Goal: Entertainment & Leisure: Consume media (video, audio)

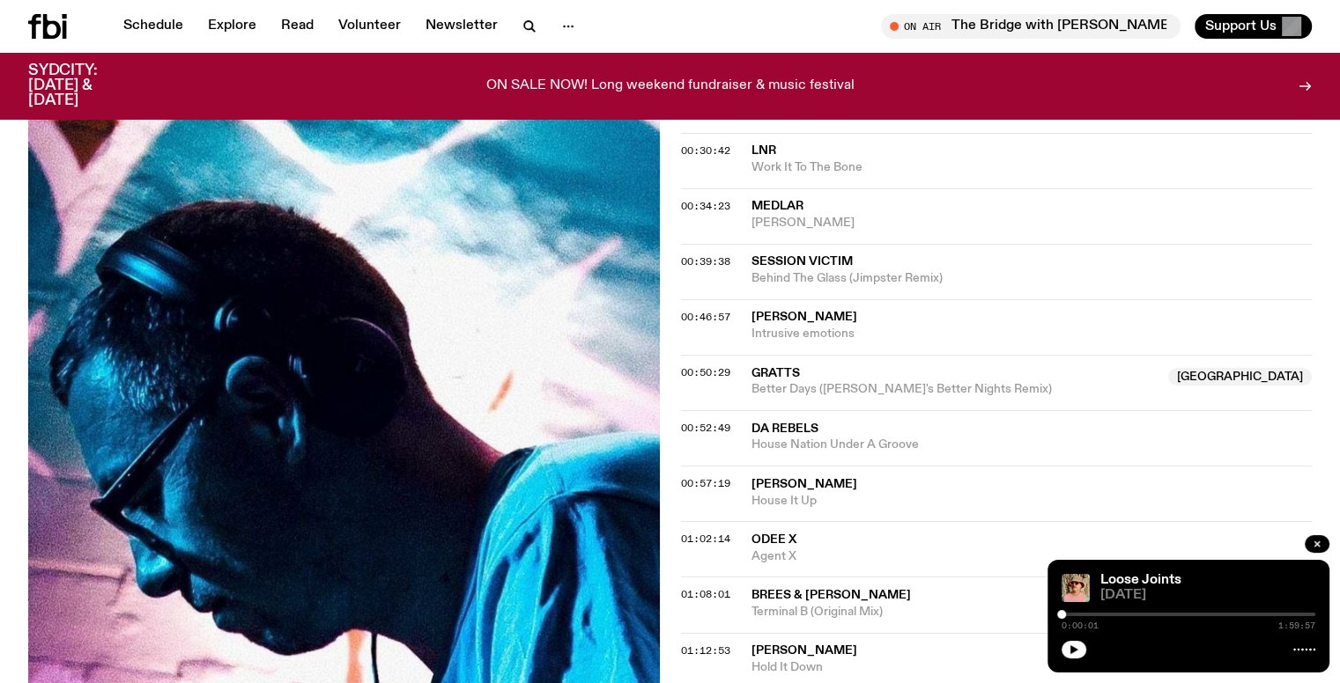
scroll to position [606, 0]
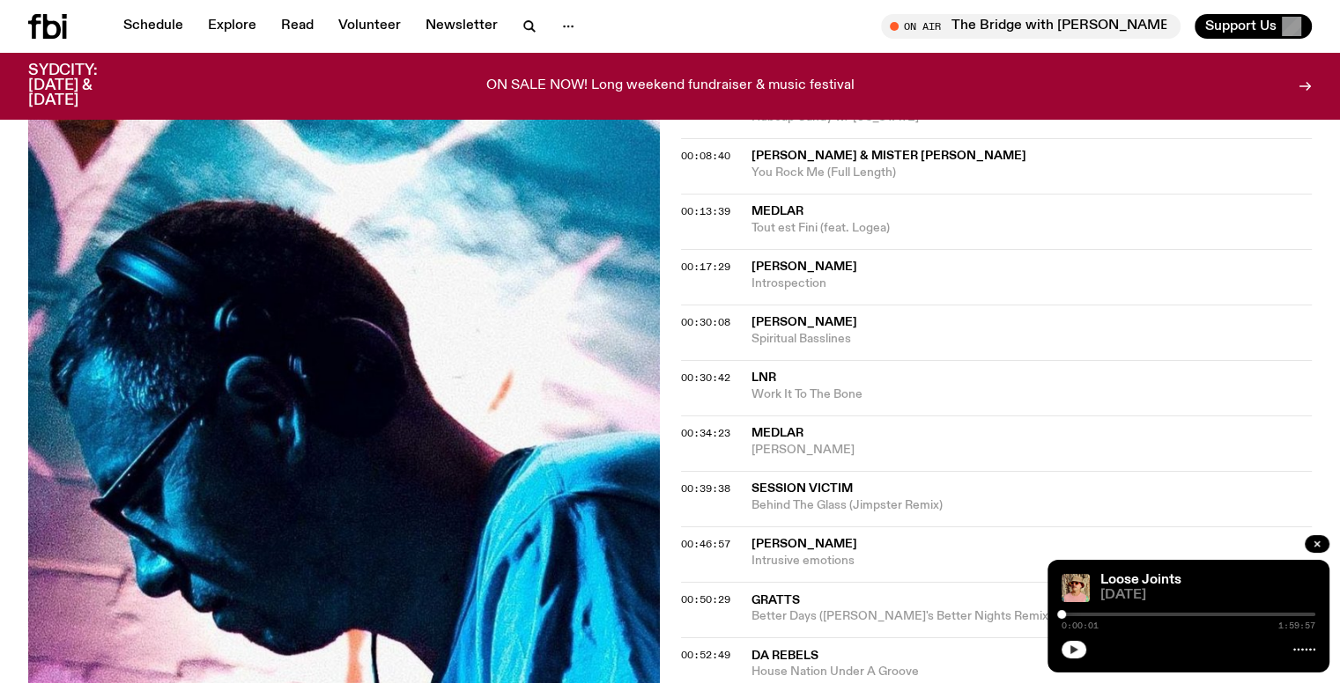
click at [1069, 642] on button "button" at bounding box center [1073, 650] width 25 height 18
click at [1066, 614] on div at bounding box center [943, 615] width 254 height 4
click at [1072, 614] on div at bounding box center [1188, 615] width 254 height 4
click at [1070, 616] on div at bounding box center [1070, 614] width 9 height 9
click at [1072, 616] on div at bounding box center [1070, 614] width 9 height 9
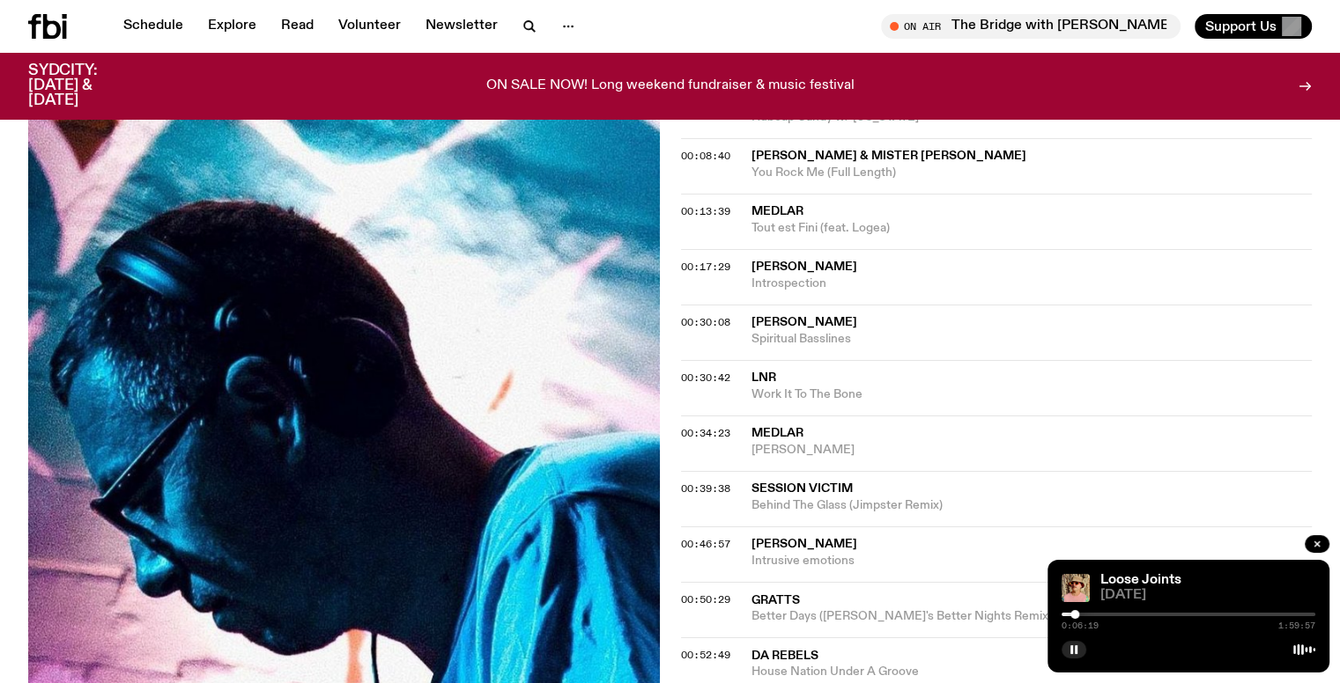
click at [1074, 614] on div at bounding box center [1074, 614] width 9 height 9
click at [1078, 614] on div at bounding box center [1078, 614] width 9 height 9
click at [1081, 614] on div at bounding box center [1080, 614] width 9 height 9
click at [1084, 613] on div at bounding box center [1080, 614] width 9 height 9
click at [1086, 613] on div at bounding box center [1084, 614] width 9 height 9
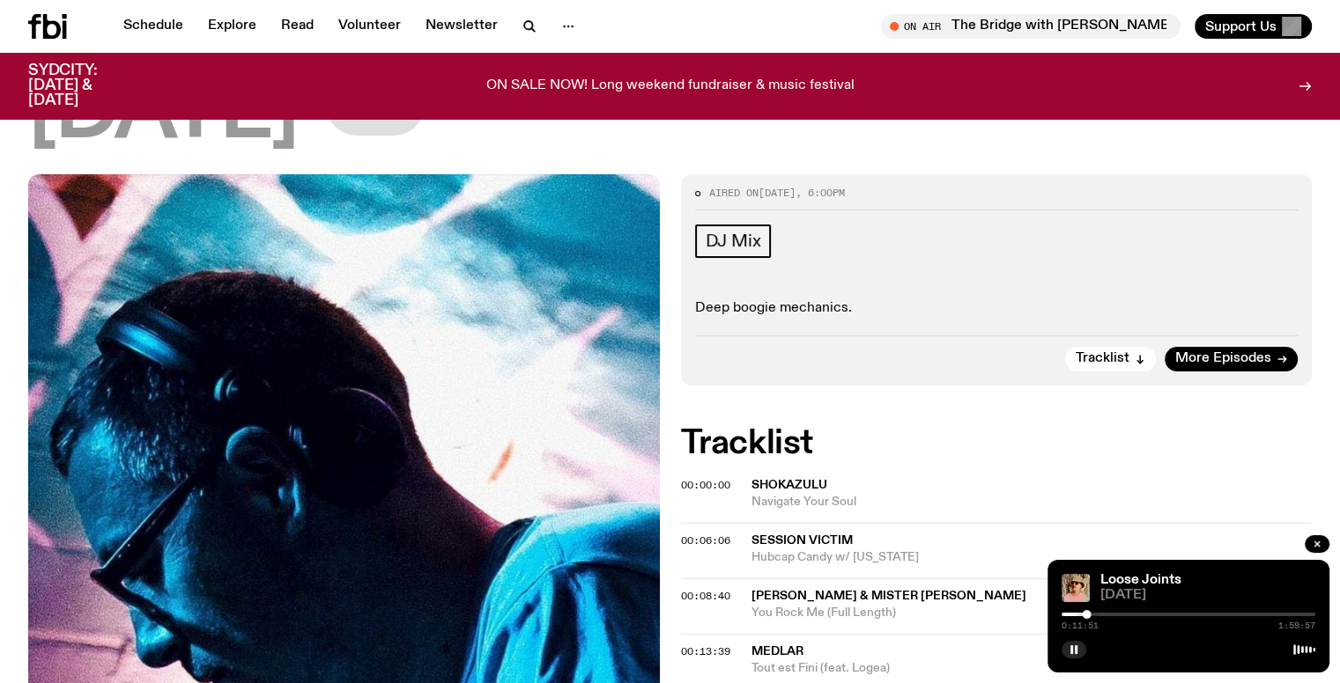
scroll to position [0, 0]
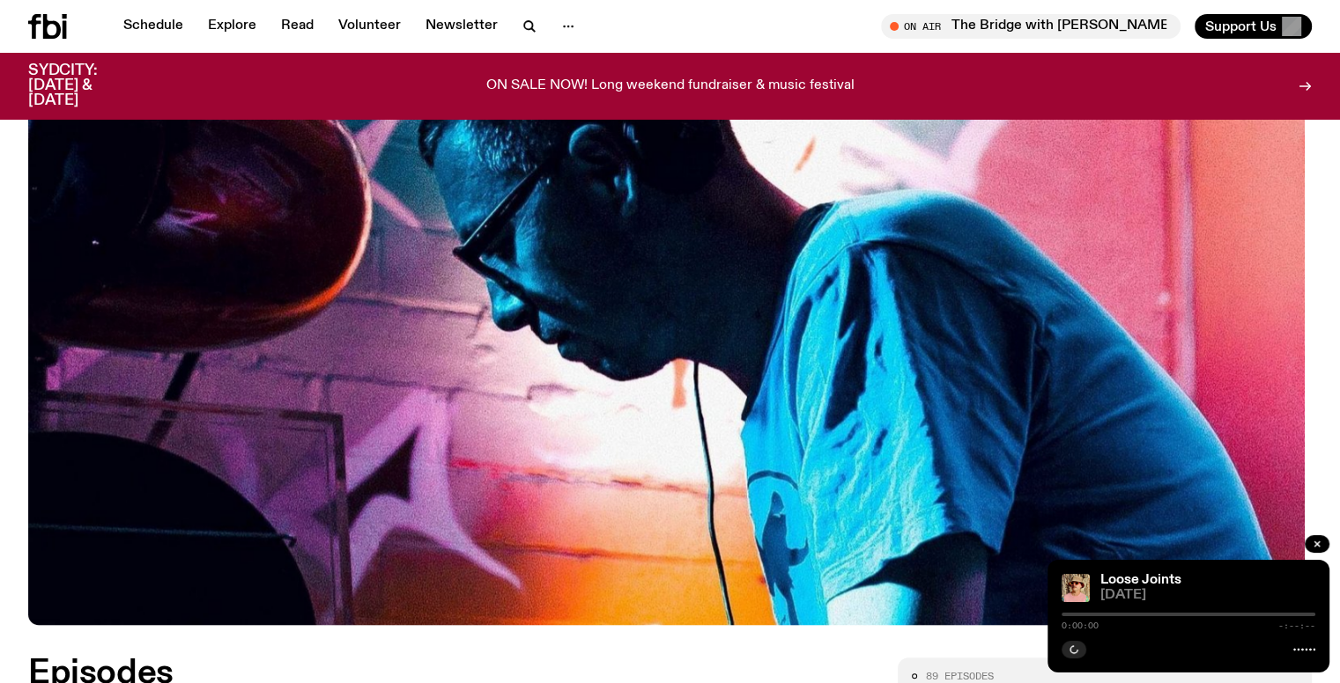
scroll to position [342, 0]
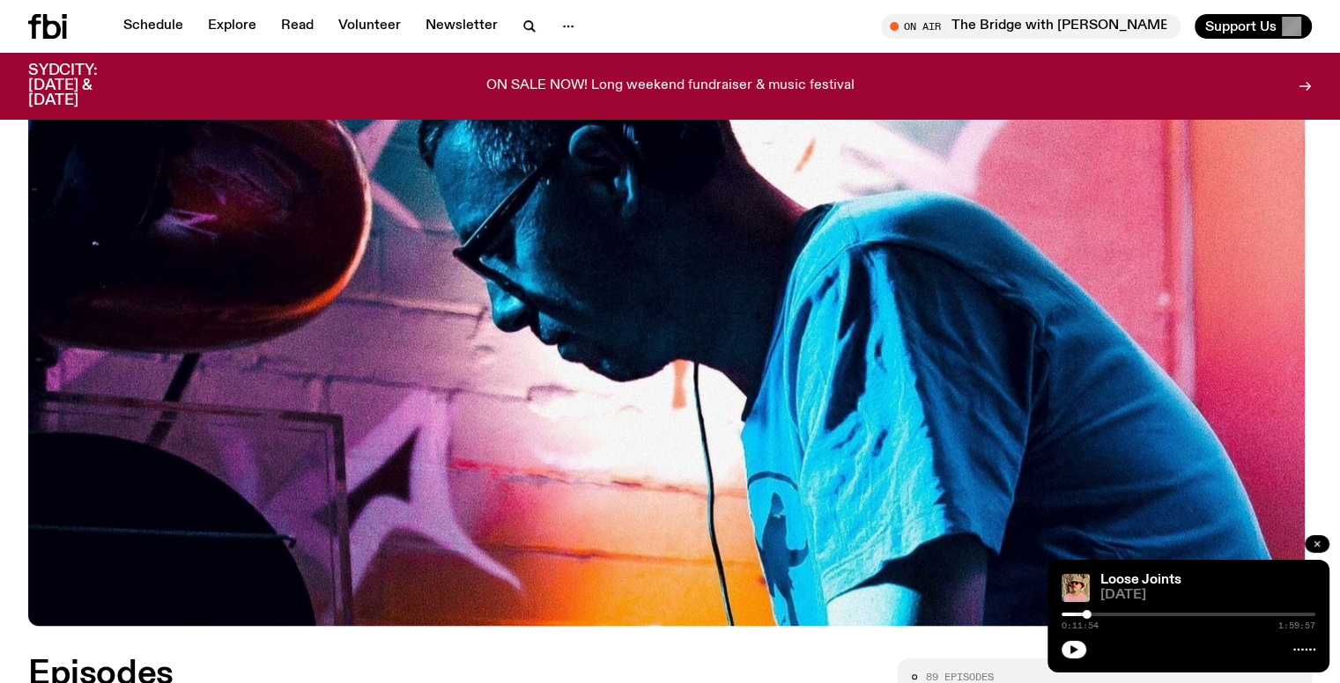
click at [1311, 540] on icon "button" at bounding box center [1316, 544] width 11 height 11
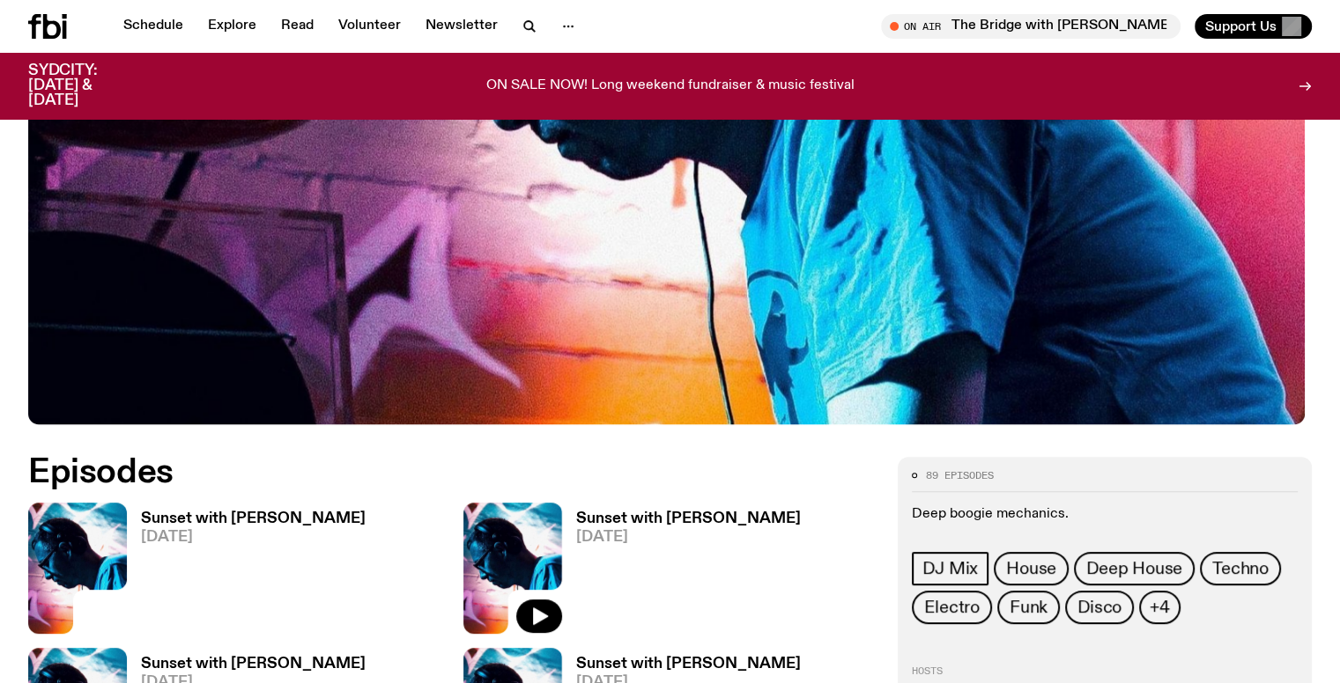
scroll to position [782, 0]
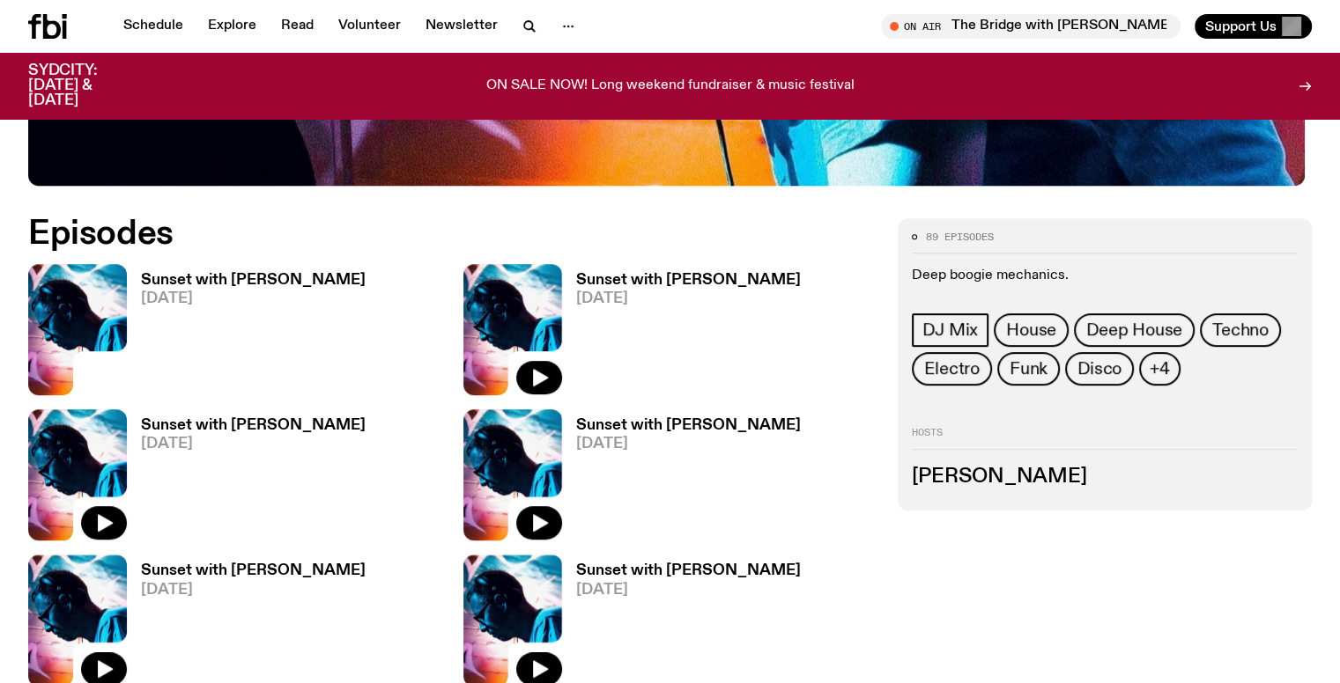
click at [181, 306] on span "[DATE]" at bounding box center [253, 299] width 225 height 15
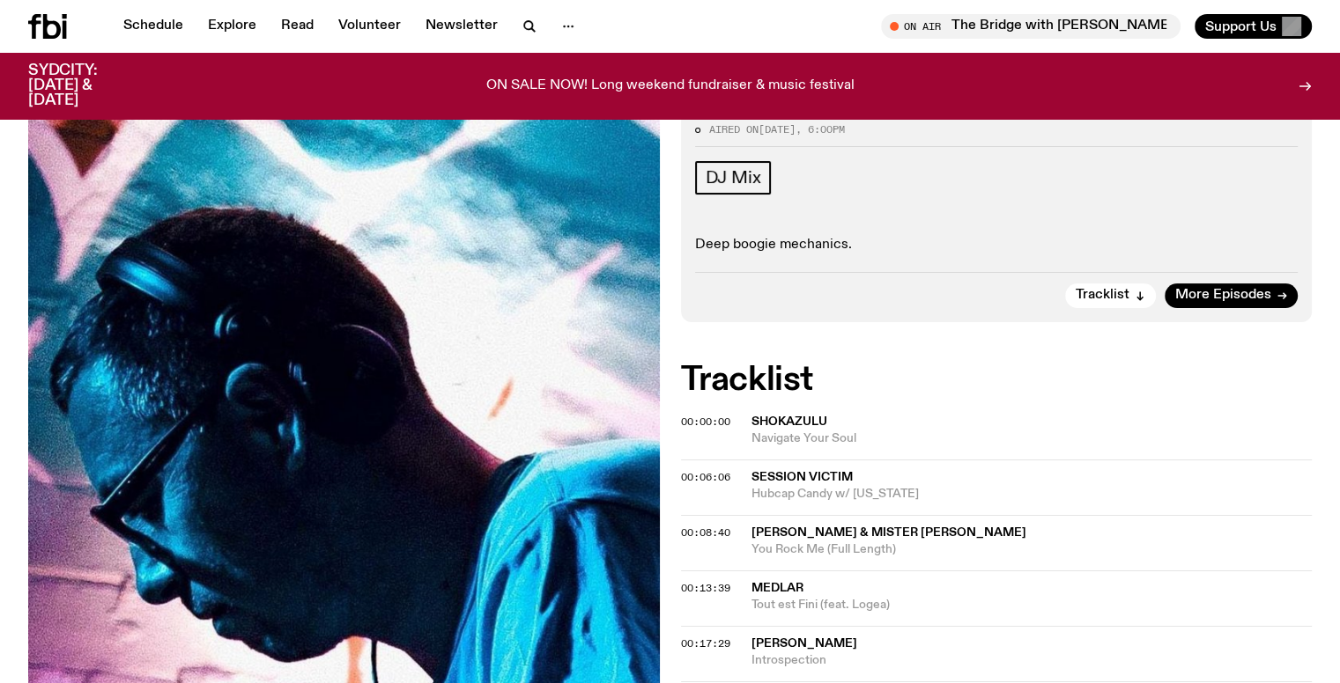
scroll to position [258, 0]
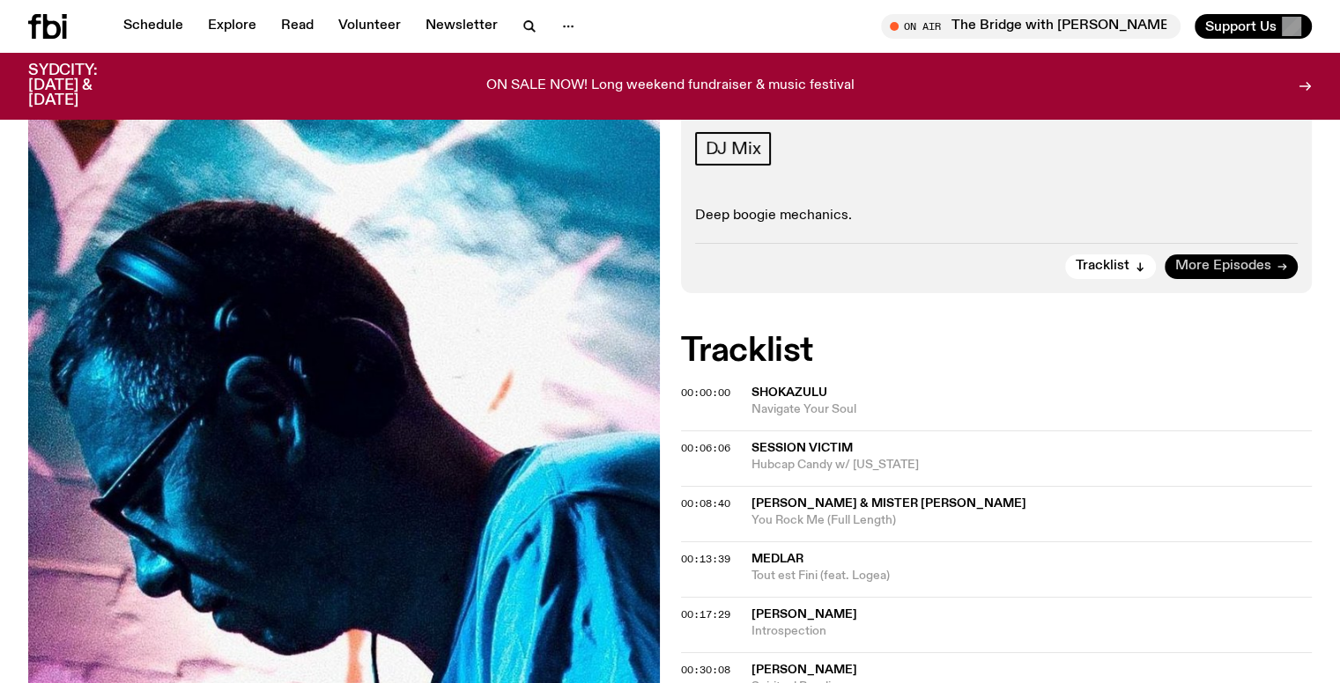
click at [1244, 265] on span "More Episodes" at bounding box center [1223, 266] width 96 height 13
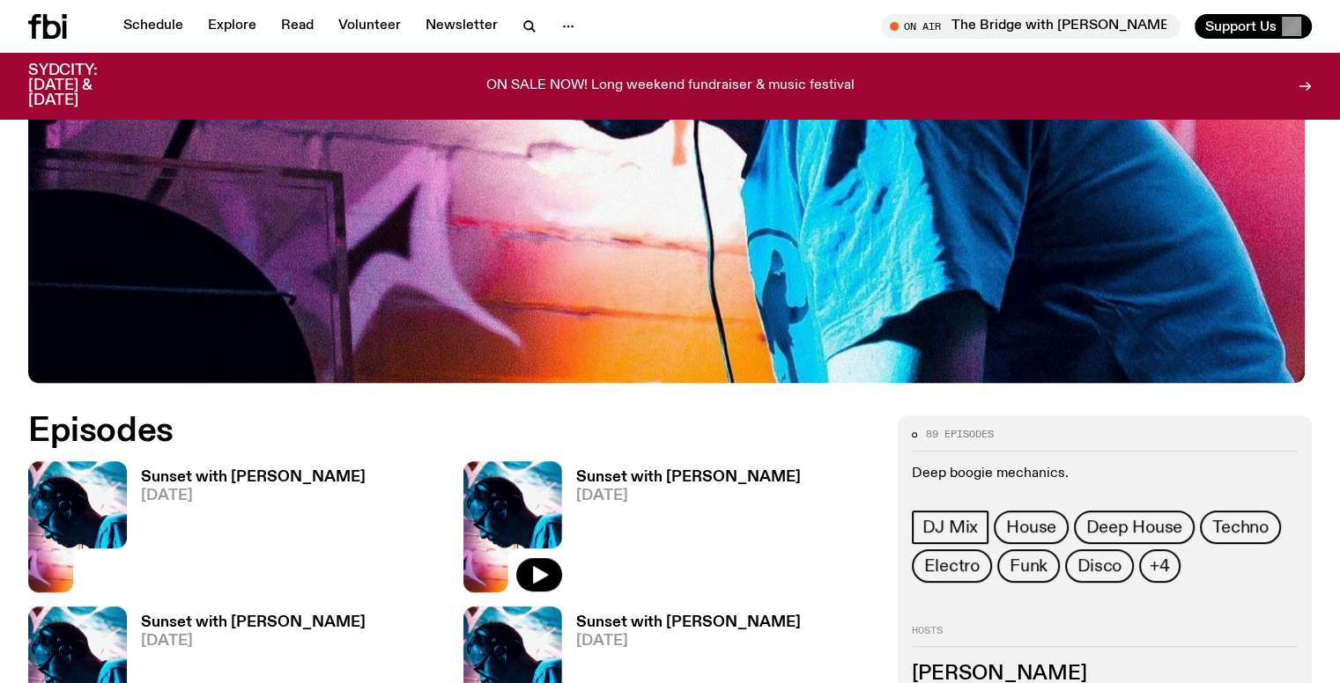
scroll to position [784, 0]
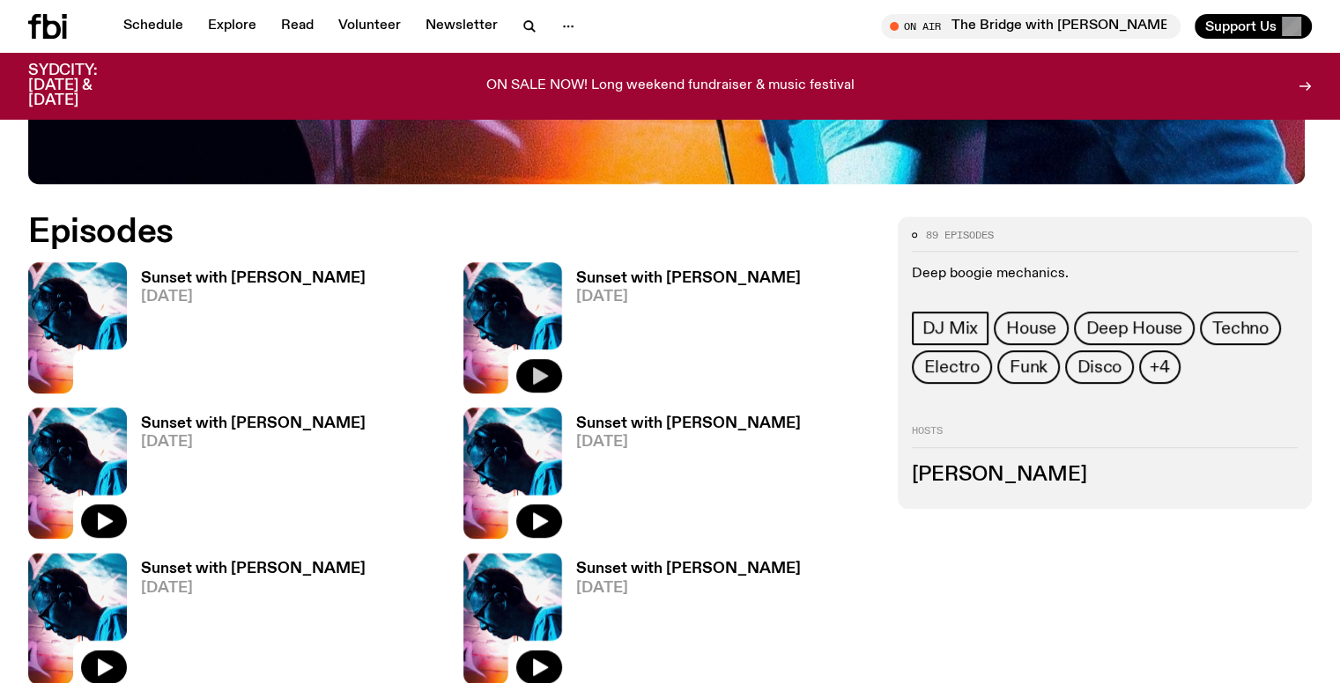
click at [533, 367] on icon "button" at bounding box center [540, 376] width 15 height 18
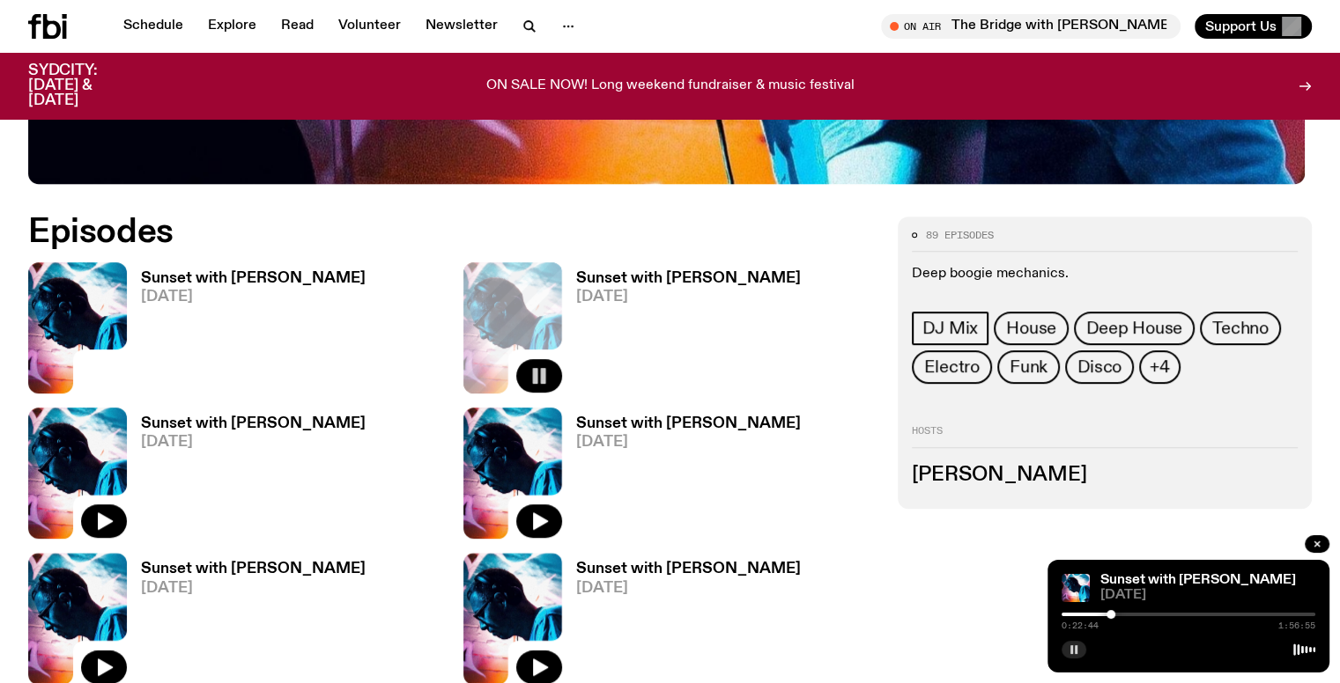
click at [1074, 649] on icon "button" at bounding box center [1073, 650] width 11 height 11
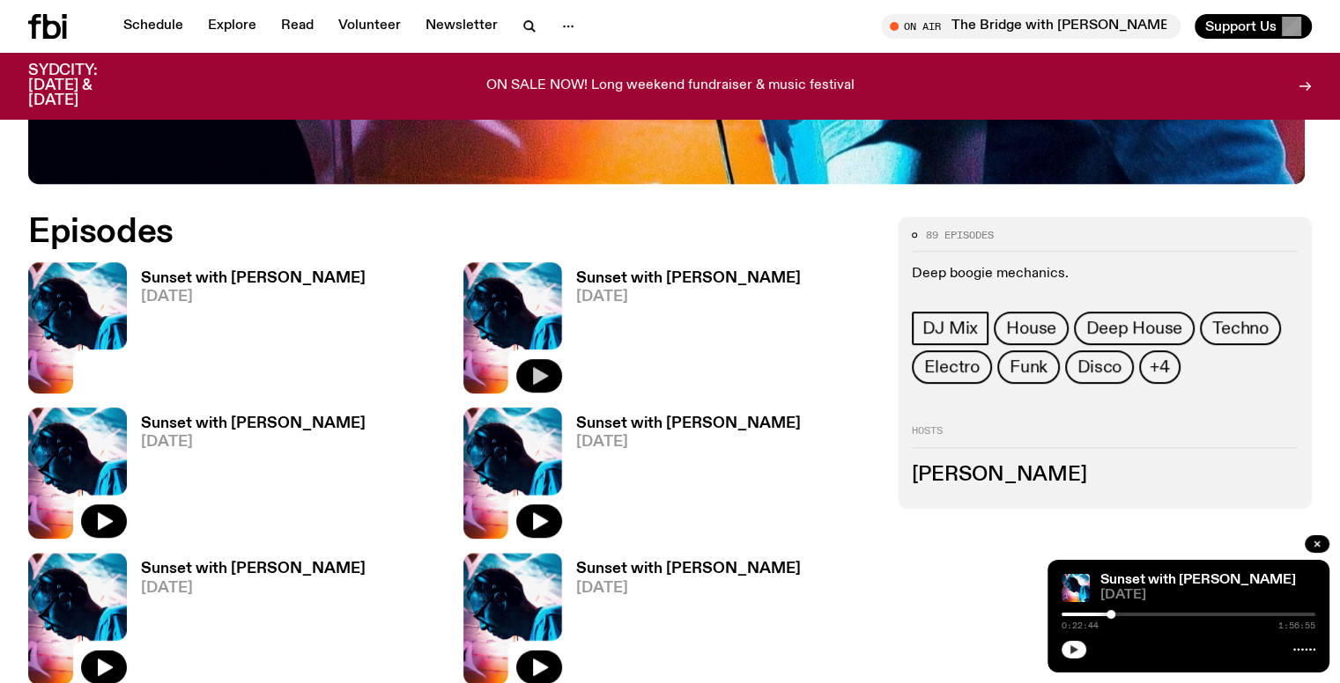
click at [1068, 650] on icon "button" at bounding box center [1073, 650] width 11 height 11
